Goal: Task Accomplishment & Management: Manage account settings

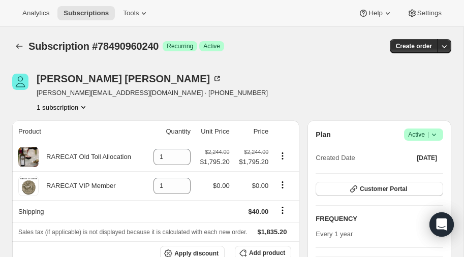
scroll to position [432, 0]
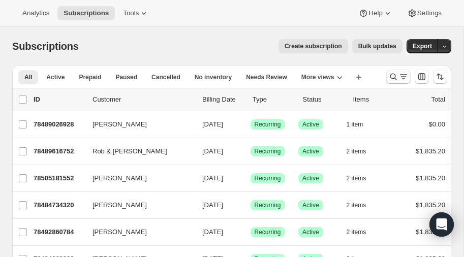
click at [393, 74] on icon "Search and filter results" at bounding box center [394, 77] width 10 height 10
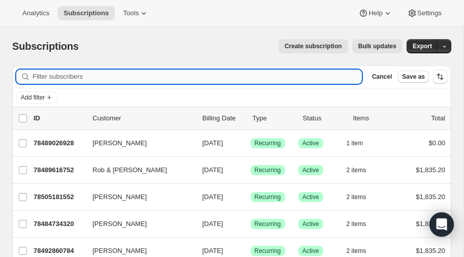
click at [92, 78] on input "Filter subscribers" at bounding box center [198, 77] width 330 height 14
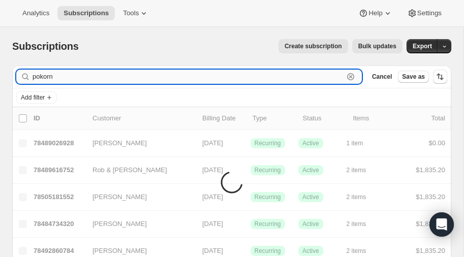
type input "pokorn"
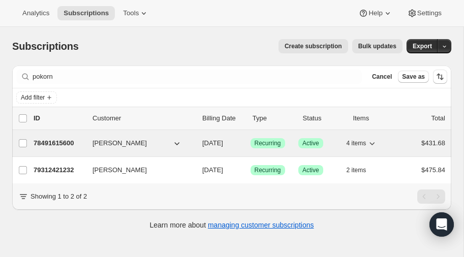
click at [61, 140] on p "78491615600" at bounding box center [59, 143] width 51 height 10
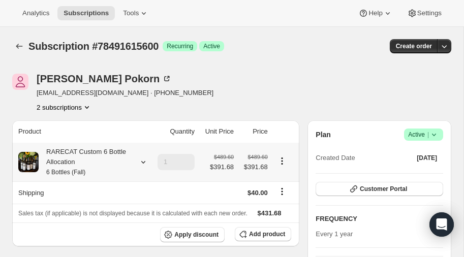
click at [143, 162] on icon at bounding box center [143, 162] width 4 height 3
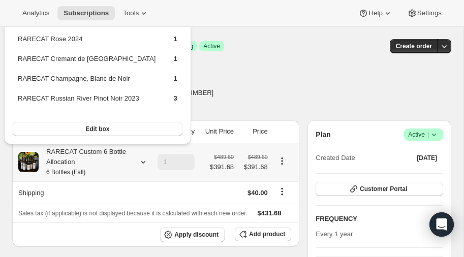
click at [143, 162] on icon at bounding box center [143, 162] width 4 height 3
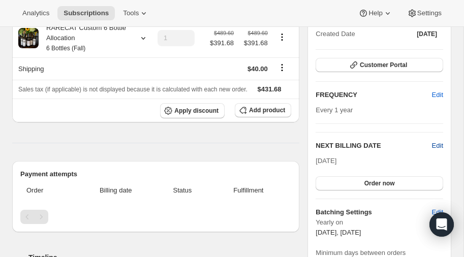
scroll to position [124, 0]
click at [436, 144] on span "Edit" at bounding box center [437, 146] width 11 height 10
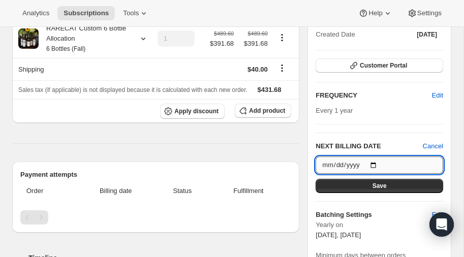
click at [376, 161] on input "[DATE]" at bounding box center [380, 165] width 128 height 17
type input "[DATE]"
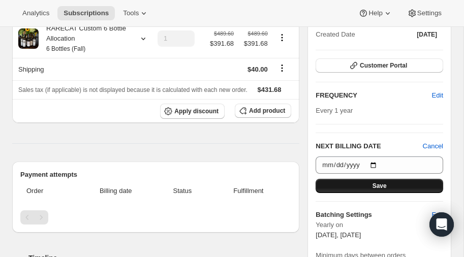
click at [373, 184] on span "Save" at bounding box center [380, 186] width 14 height 8
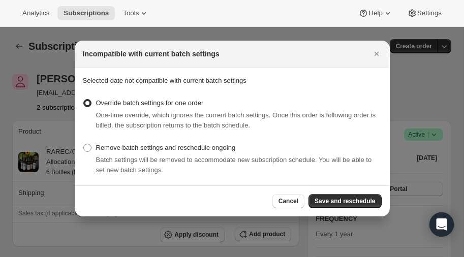
scroll to position [0, 0]
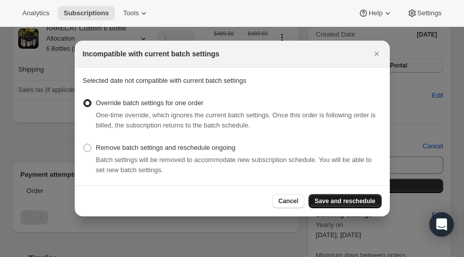
click at [348, 200] on span "Save and reschedule" at bounding box center [345, 201] width 61 height 8
